Goal: Task Accomplishment & Management: Use online tool/utility

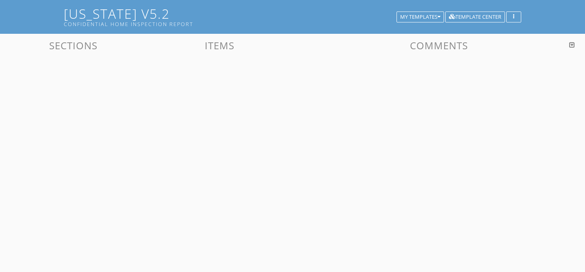
scroll to position [48, 0]
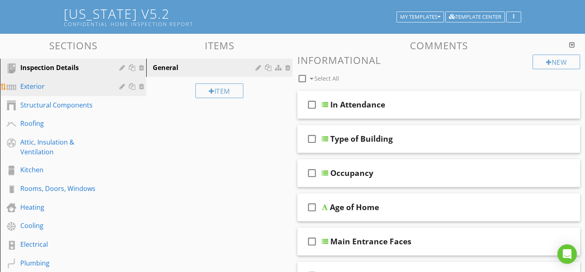
click at [41, 85] on div "Exterior" at bounding box center [63, 86] width 87 height 10
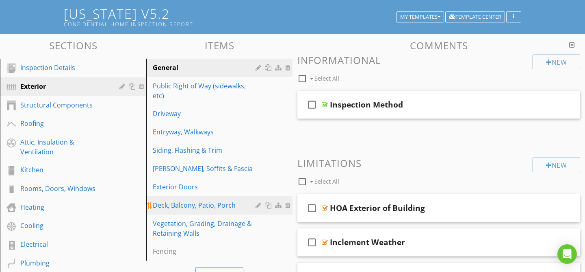
click at [194, 200] on div "Deck, Balcony, Patio, Porch" at bounding box center [205, 205] width 105 height 10
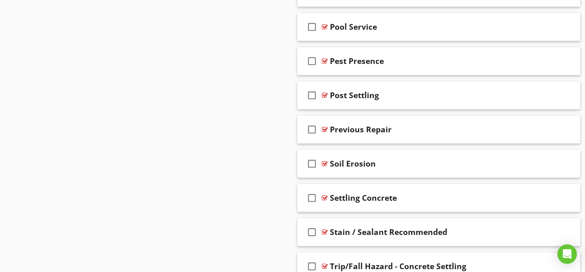
scroll to position [2075, 0]
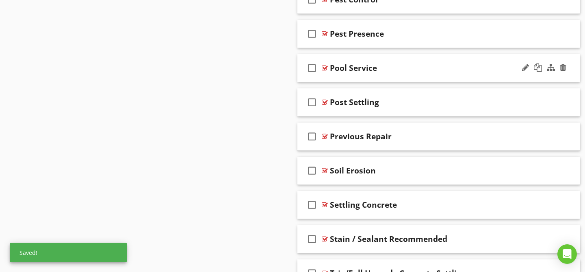
click at [324, 68] on div at bounding box center [325, 68] width 6 height 7
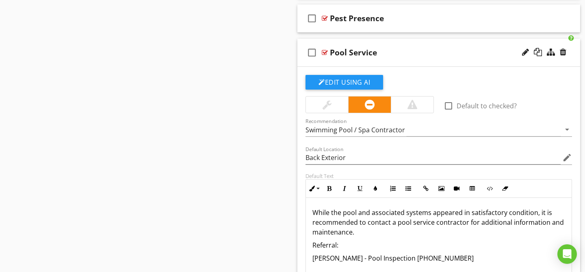
scroll to position [2096, 0]
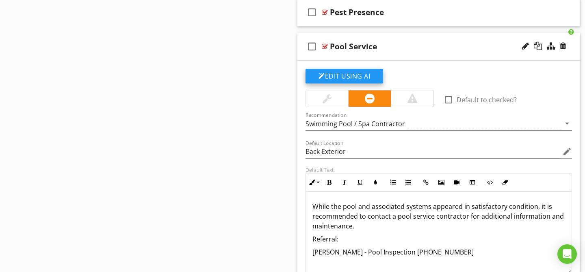
click at [367, 79] on button "Edit Using AI" at bounding box center [345, 76] width 78 height 15
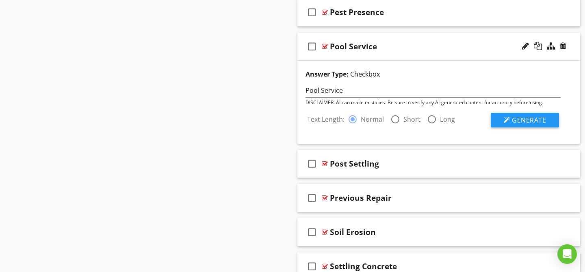
click at [398, 118] on div at bounding box center [396, 119] width 14 height 14
radio input "false"
radio input "true"
click at [352, 120] on div at bounding box center [353, 119] width 14 height 14
radio input "true"
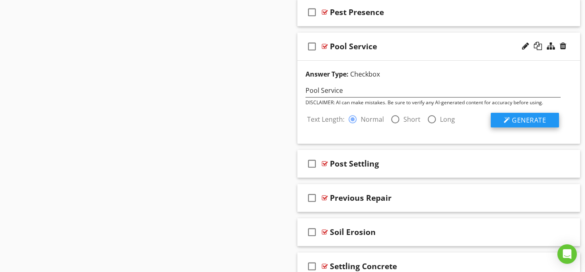
click at [523, 119] on span "Generate" at bounding box center [529, 119] width 34 height 9
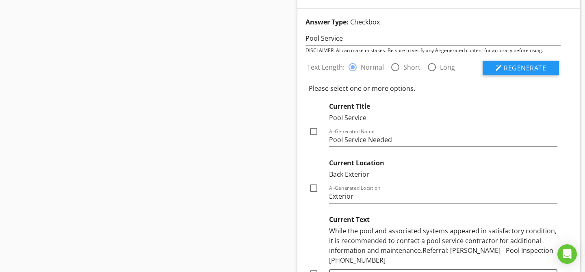
scroll to position [2146, 0]
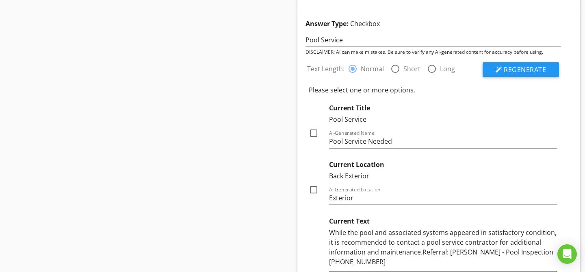
click at [395, 70] on div at bounding box center [396, 69] width 14 height 14
radio input "false"
radio input "true"
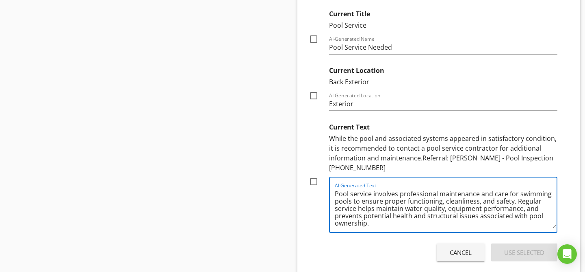
scroll to position [2, 0]
drag, startPoint x: 335, startPoint y: 184, endPoint x: 369, endPoint y: 221, distance: 49.5
click at [369, 221] on div "AI-Generated Text Pool service involves professional maintenance and care for s…" at bounding box center [446, 204] width 222 height 54
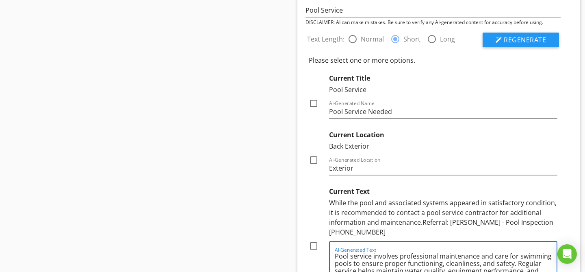
scroll to position [2171, 0]
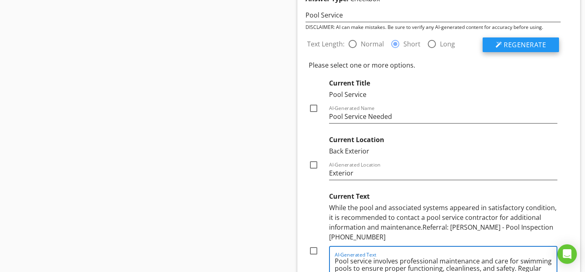
click at [515, 45] on span "Regenerate" at bounding box center [525, 44] width 42 height 9
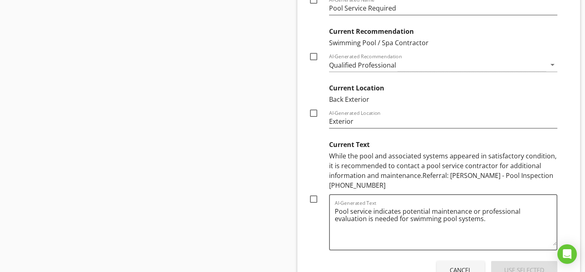
scroll to position [2283, 0]
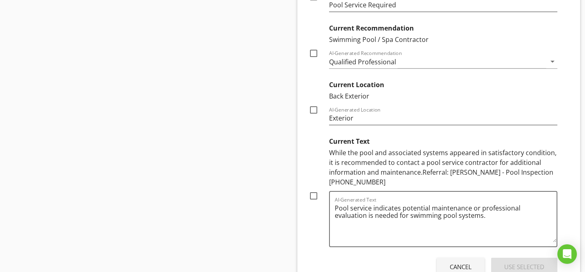
click at [452, 262] on div "Cancel" at bounding box center [461, 266] width 22 height 9
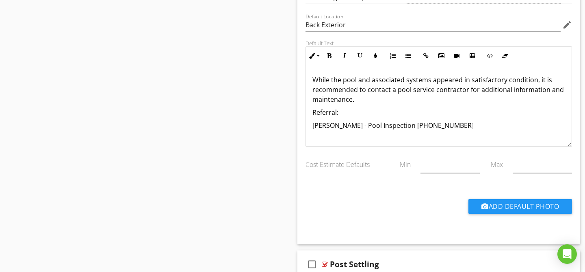
scroll to position [2222, 0]
click at [369, 101] on p "While the pool and associated systems appeared in satisfactory condition, it is…" at bounding box center [439, 89] width 253 height 29
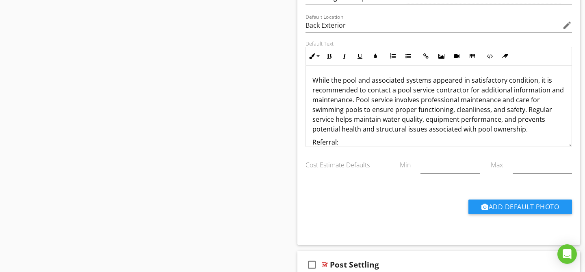
click at [352, 102] on p "While the pool and associated systems appeared in satisfactory condition, it is…" at bounding box center [439, 104] width 253 height 59
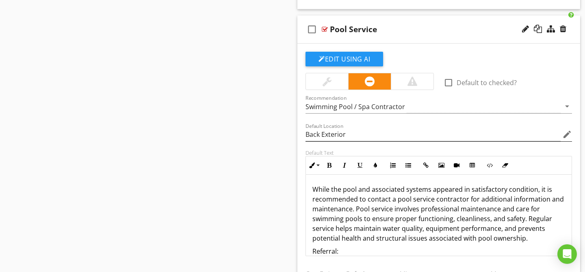
scroll to position [2112, 0]
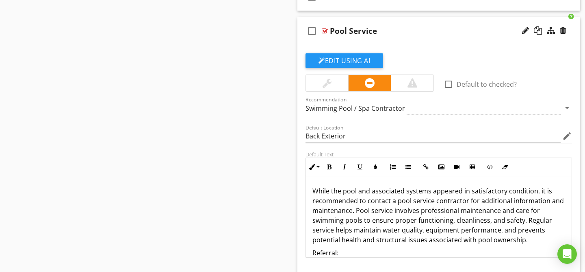
click at [325, 32] on div at bounding box center [325, 31] width 6 height 7
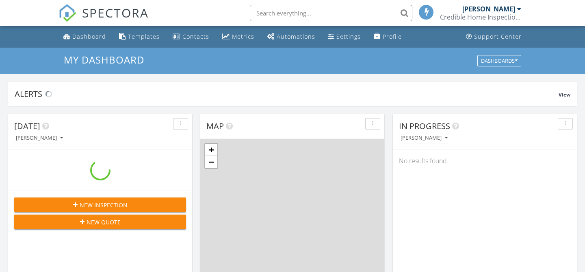
scroll to position [740, 586]
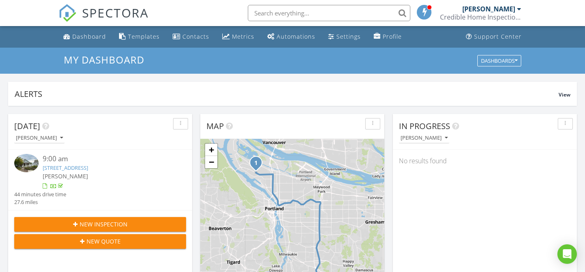
click at [82, 165] on link "4831 N Vanderbilt St, Portland, OR 97203" at bounding box center [66, 167] width 46 height 7
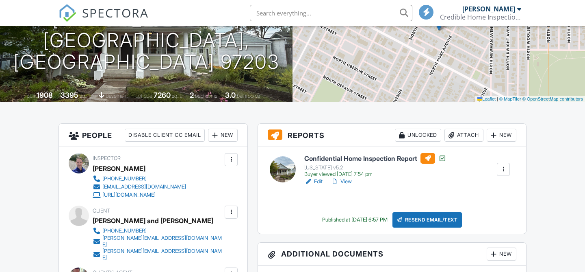
click at [320, 180] on link "Edit" at bounding box center [313, 181] width 18 height 8
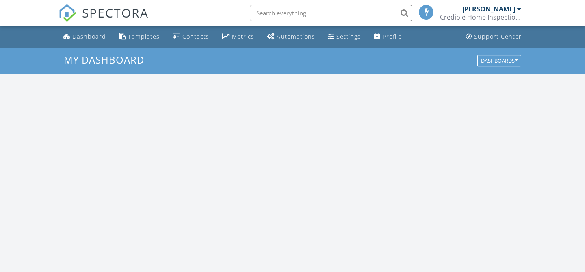
scroll to position [740, 586]
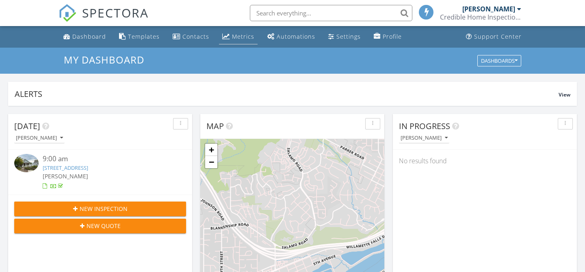
click at [242, 37] on div "Metrics" at bounding box center [243, 37] width 22 height 8
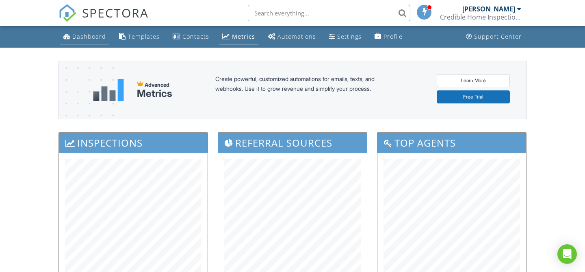
click at [84, 40] on div "Dashboard" at bounding box center [89, 37] width 34 height 8
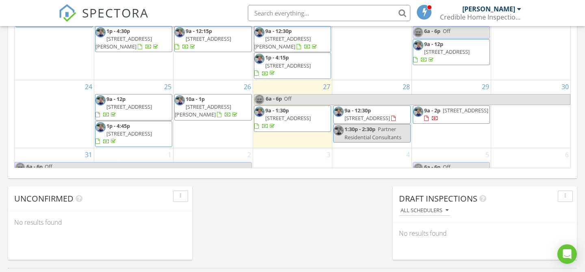
scroll to position [64, 0]
